Goal: Information Seeking & Learning: Learn about a topic

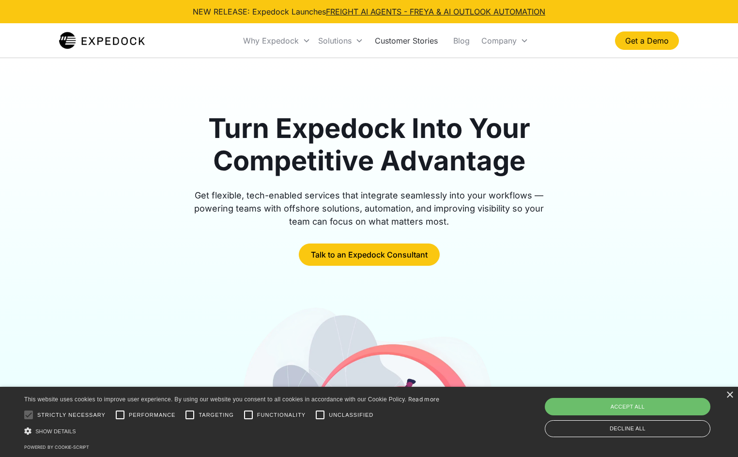
click at [435, 43] on link "Customer Stories" at bounding box center [406, 40] width 78 height 33
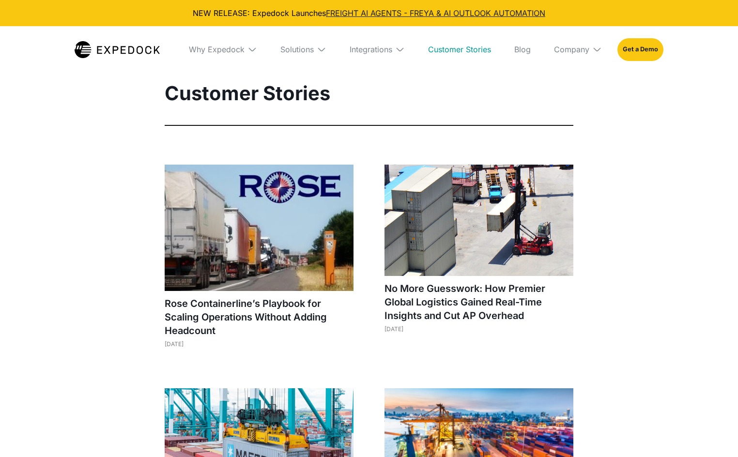
select select
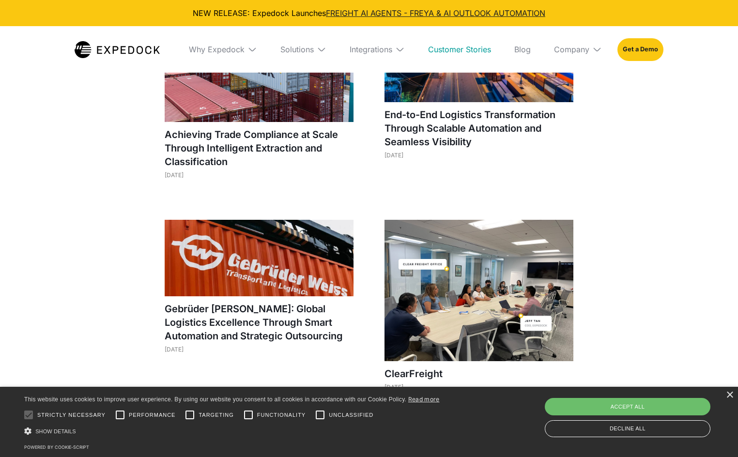
scroll to position [484, 0]
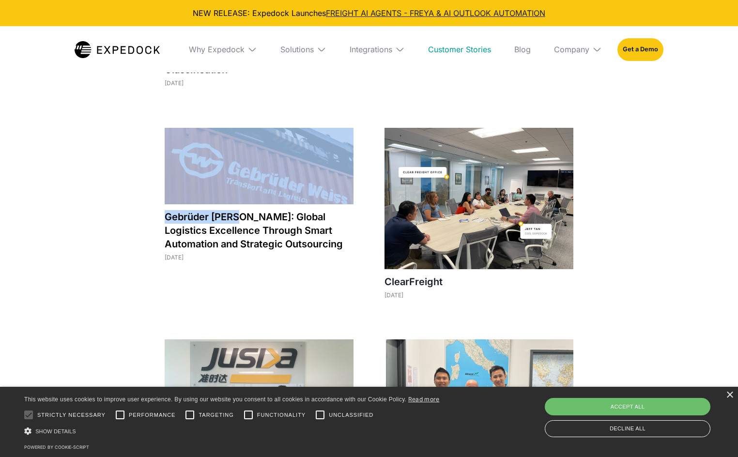
drag, startPoint x: 164, startPoint y: 215, endPoint x: 238, endPoint y: 217, distance: 74.1
click at [238, 217] on div "Rose Containerline’s Playbook for Scaling Operations Without Adding Headcount J…" at bounding box center [368, 282] width 455 height 1205
copy div "Gebrüder Weiss"
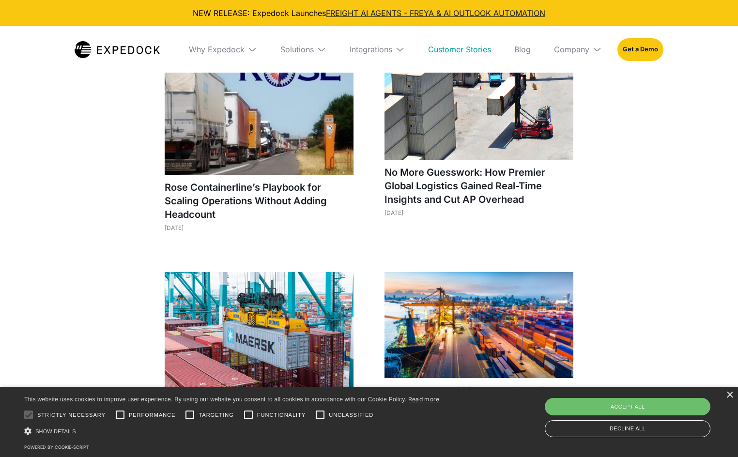
scroll to position [81, 0]
